Goal: Information Seeking & Learning: Understand process/instructions

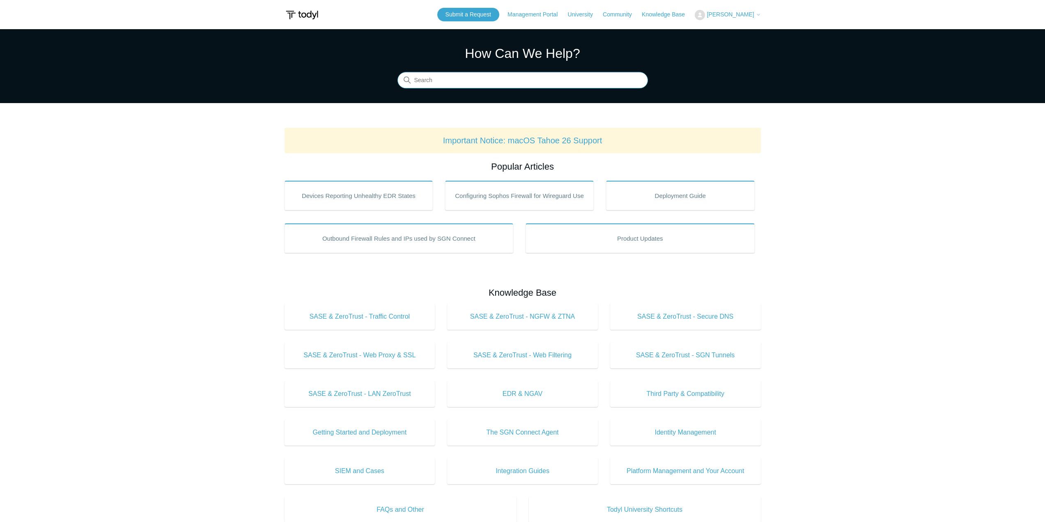
click at [532, 83] on input "Search" at bounding box center [522, 80] width 250 height 16
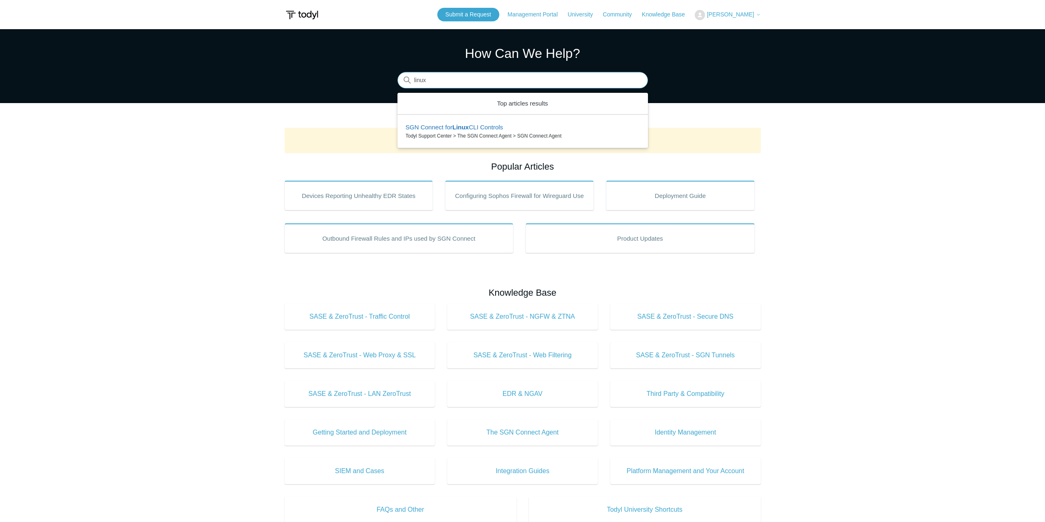
type input "linux"
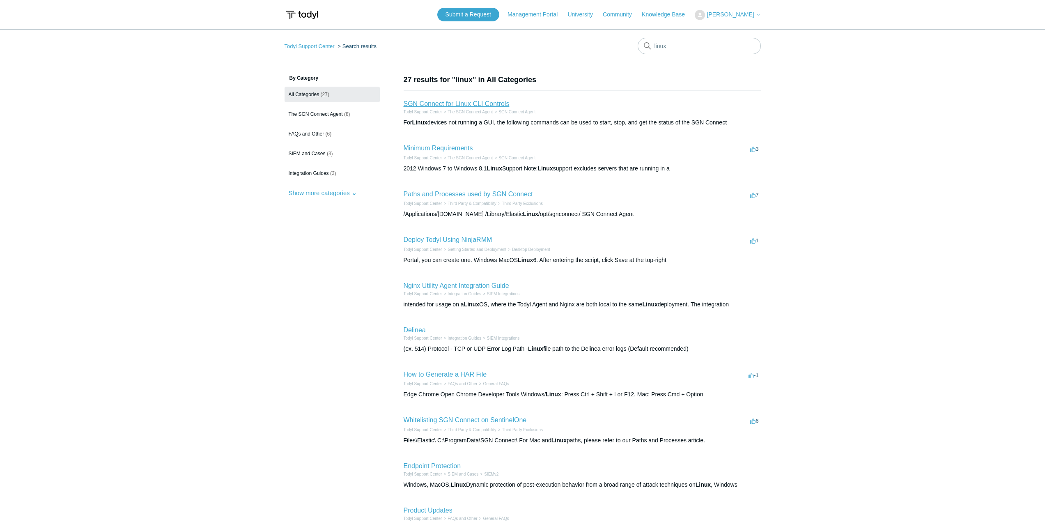
click at [469, 105] on link "SGN Connect for Linux CLI Controls" at bounding box center [457, 103] width 106 height 7
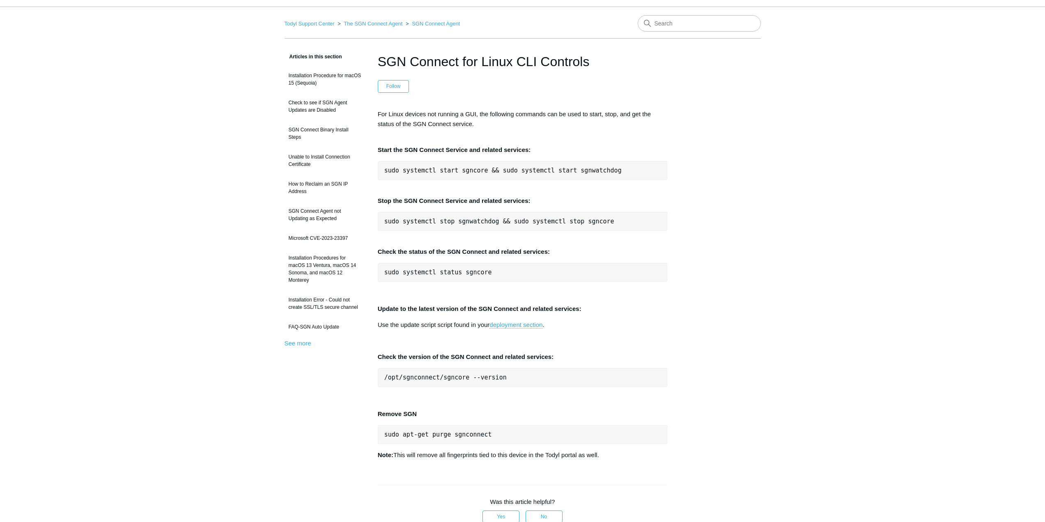
scroll to position [41, 0]
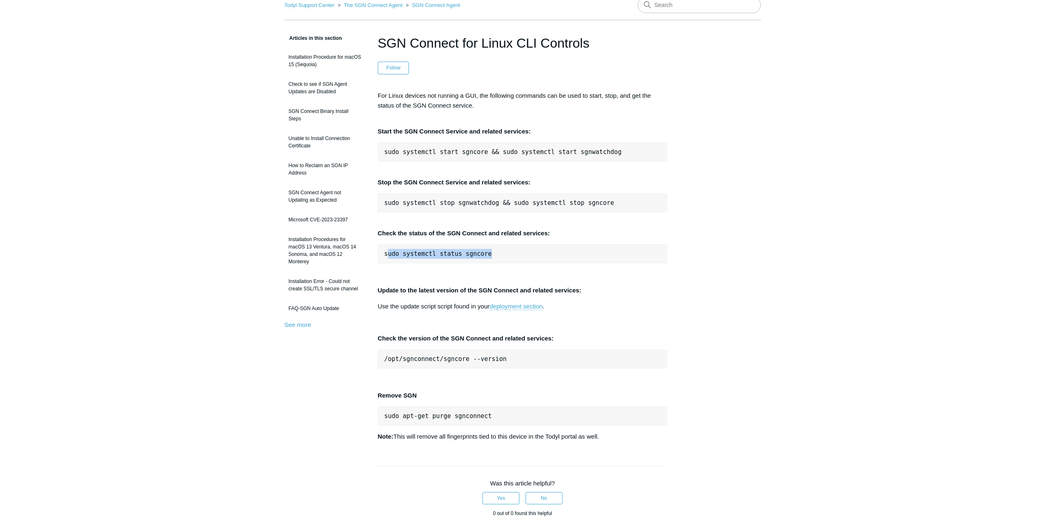
drag, startPoint x: 485, startPoint y: 253, endPoint x: 387, endPoint y: 257, distance: 98.2
click at [387, 257] on pre "sudo systemctl status sgncore" at bounding box center [523, 253] width 290 height 19
click at [381, 255] on pre "sudo systemctl status sgncore" at bounding box center [523, 253] width 290 height 19
drag, startPoint x: 381, startPoint y: 255, endPoint x: 480, endPoint y: 256, distance: 98.5
click at [480, 256] on pre "sudo systemctl status sgncore" at bounding box center [523, 253] width 290 height 19
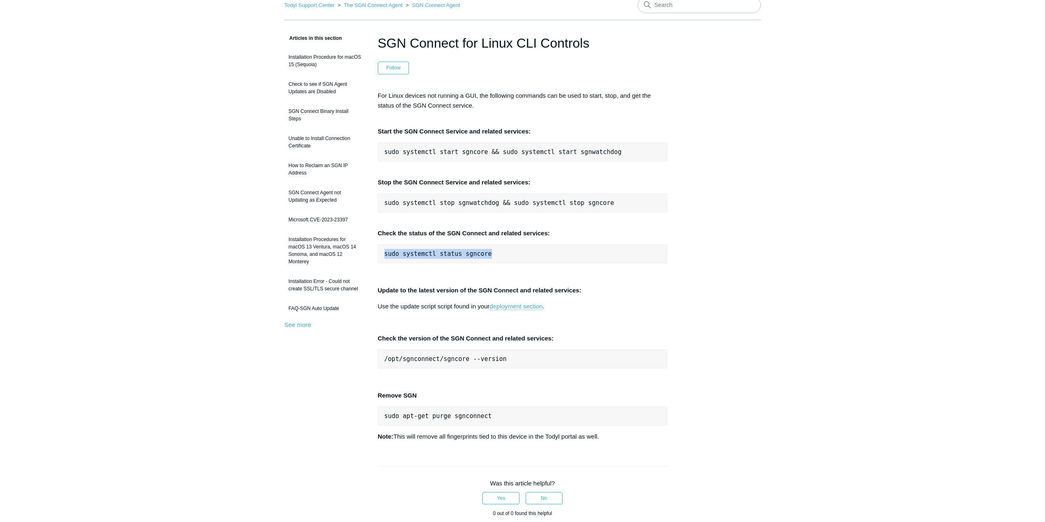
copy pre "sudo systemctl status sgncore"
